Goal: Task Accomplishment & Management: Use online tool/utility

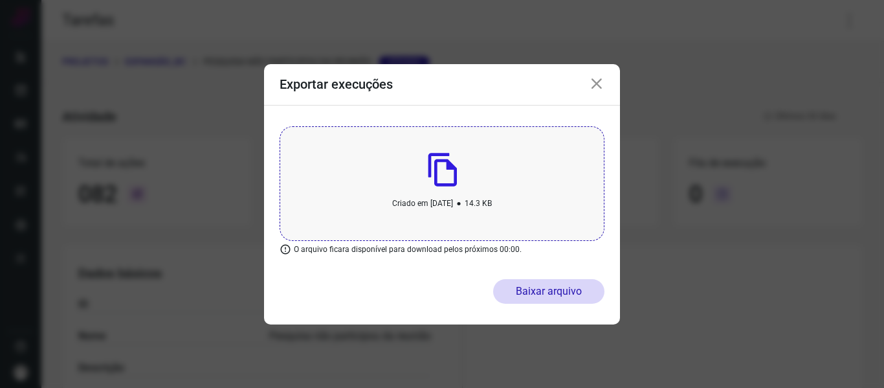
scroll to position [439, 0]
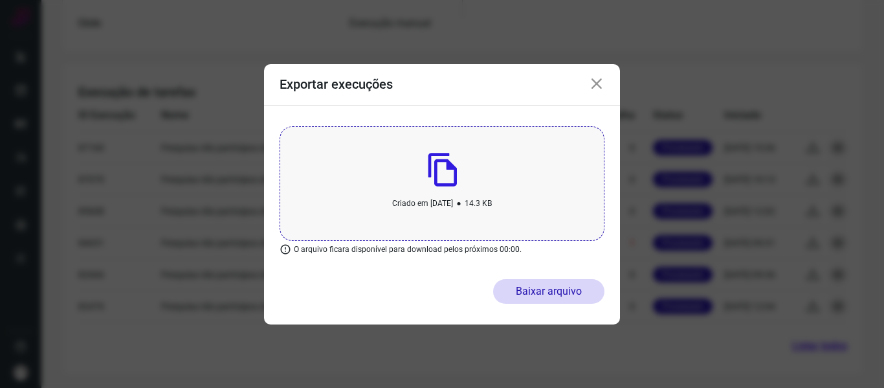
click at [594, 75] on div "Exportar execuções" at bounding box center [442, 84] width 356 height 41
click at [593, 81] on icon at bounding box center [597, 84] width 16 height 16
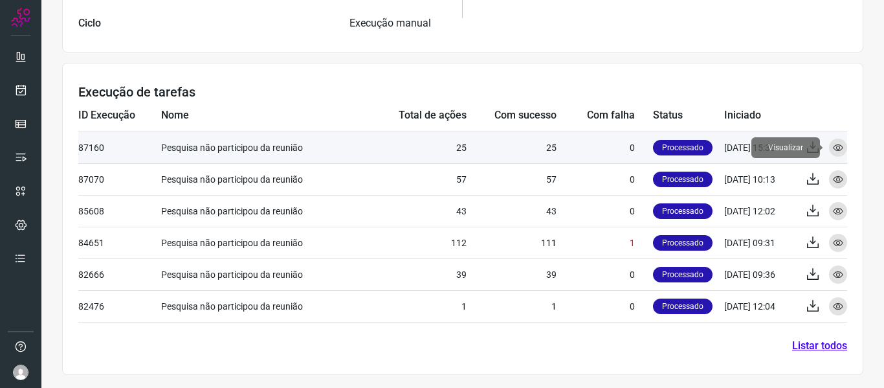
click at [833, 146] on icon at bounding box center [838, 147] width 10 height 10
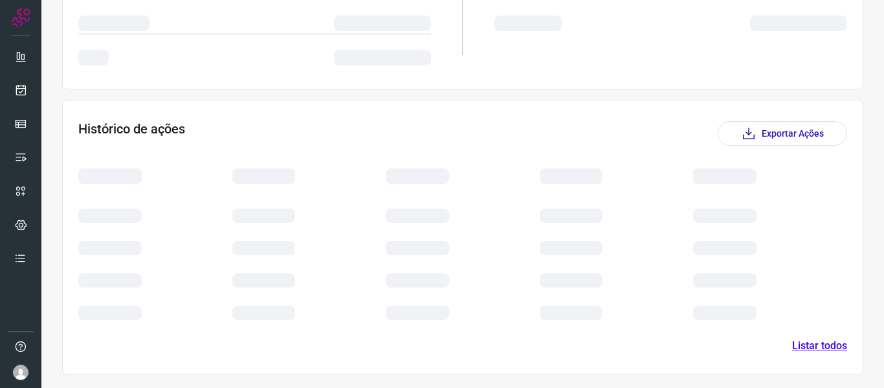
scroll to position [296, 0]
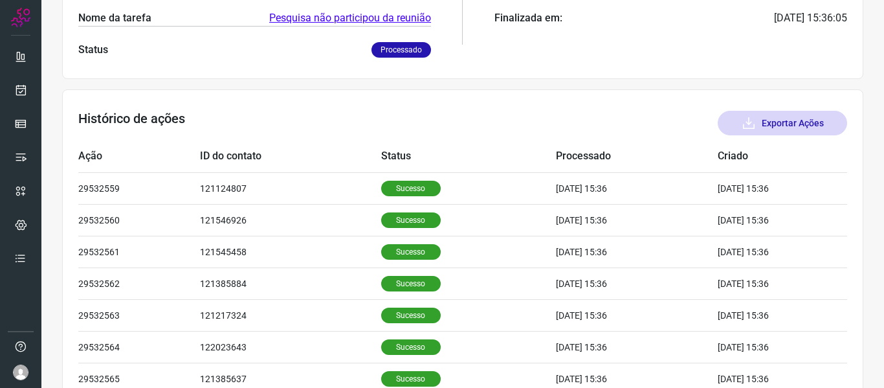
drag, startPoint x: 783, startPoint y: 117, endPoint x: 790, endPoint y: 131, distance: 15.1
click at [790, 131] on button "Exportar Ações" at bounding box center [782, 123] width 129 height 25
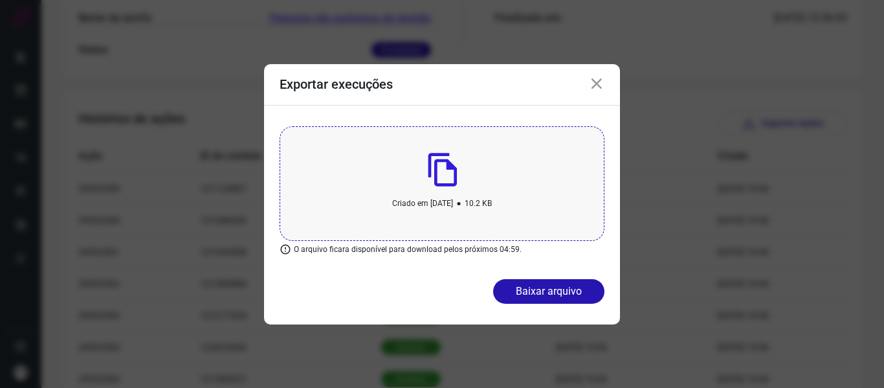
click at [597, 83] on icon at bounding box center [597, 84] width 16 height 16
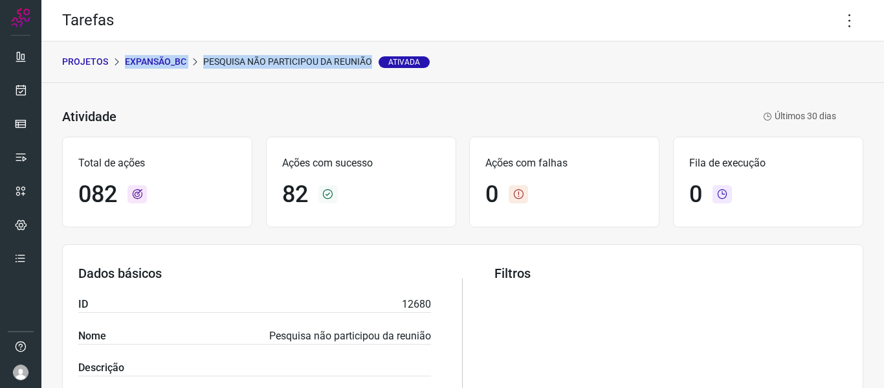
drag, startPoint x: 126, startPoint y: 60, endPoint x: 372, endPoint y: 61, distance: 246.6
click at [372, 61] on div "PROJETOS Expansão_BC Pesquisa não participou da reunião Ativada" at bounding box center [246, 62] width 368 height 14
copy div "Expansão_BC Pesquisa não participou da reunião"
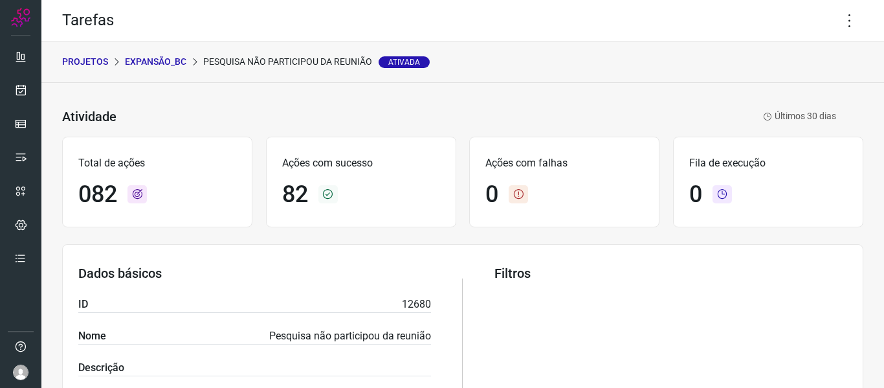
click at [91, 58] on p "PROJETOS" at bounding box center [85, 62] width 46 height 14
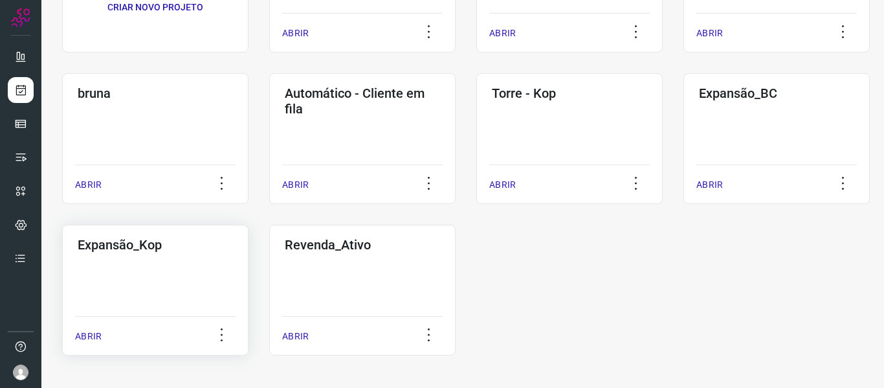
click at [129, 273] on div "Expansão_Kop ABRIR" at bounding box center [155, 290] width 186 height 131
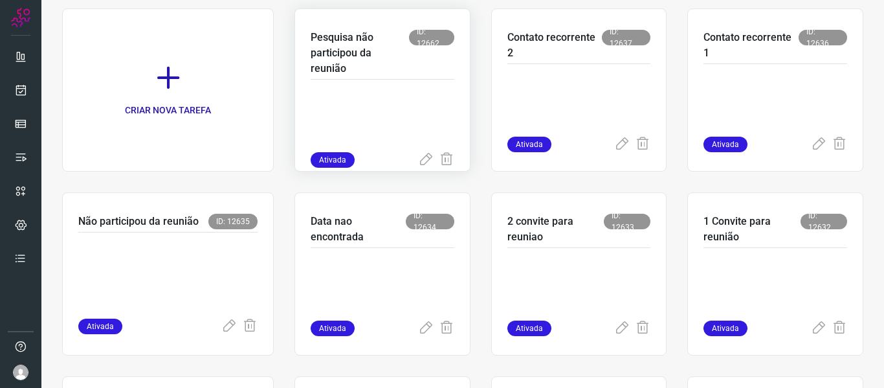
click at [399, 105] on p at bounding box center [383, 119] width 144 height 65
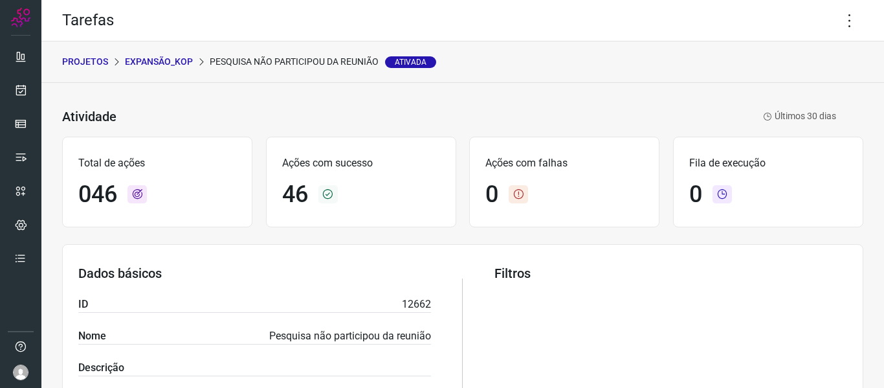
drag, startPoint x: 126, startPoint y: 60, endPoint x: 395, endPoint y: 63, distance: 269.9
click at [395, 63] on div "PROJETOS Expansão_Kop Pesquisa não participou da reunião Ativada" at bounding box center [249, 62] width 374 height 14
copy div "Expansão_Kop Pesquisa não participou da reunião"
click at [125, 61] on p "Expansão_Kop" at bounding box center [159, 62] width 68 height 14
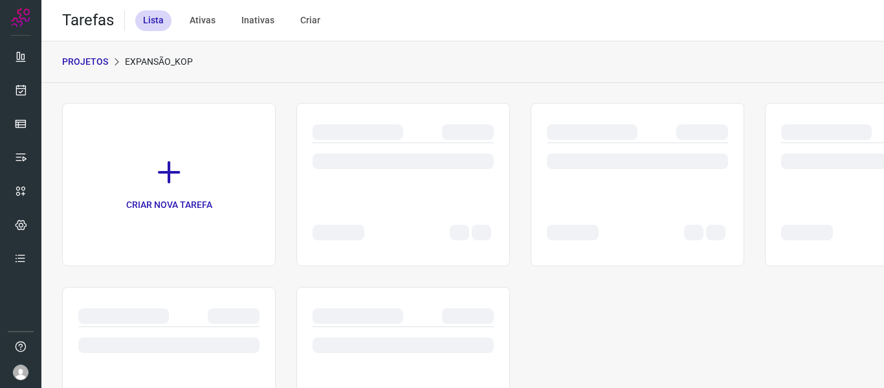
click at [126, 60] on p "Expansão_Kop" at bounding box center [159, 62] width 68 height 14
click at [173, 63] on p "Expansão_Kop" at bounding box center [159, 62] width 68 height 14
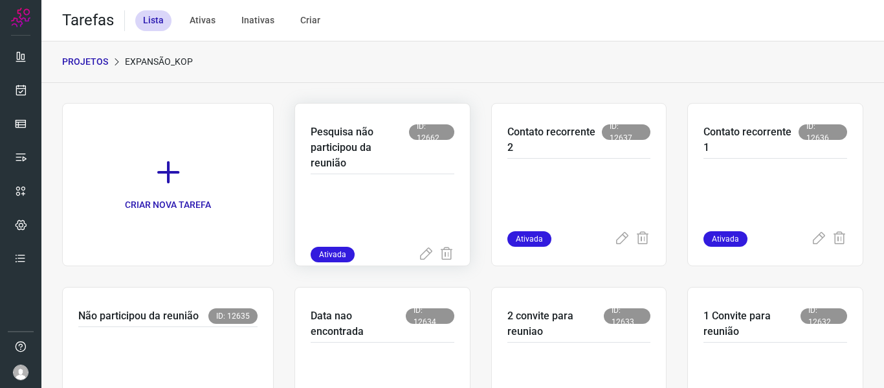
click at [421, 192] on p at bounding box center [383, 214] width 144 height 65
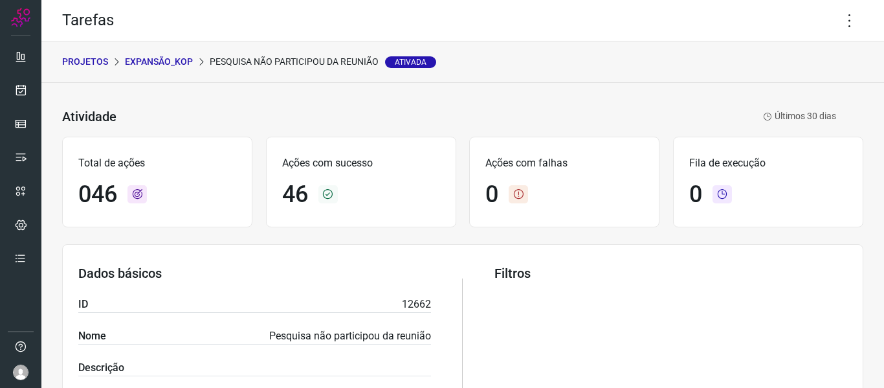
drag, startPoint x: 123, startPoint y: 62, endPoint x: 389, endPoint y: 63, distance: 266.0
click at [389, 63] on div "PROJETOS Expansão_Kop Pesquisa não participou da reunião Ativada" at bounding box center [249, 62] width 374 height 14
copy div "Expansão_Kop Pesquisa não participou da reunião"
